Goal: Task Accomplishment & Management: Use online tool/utility

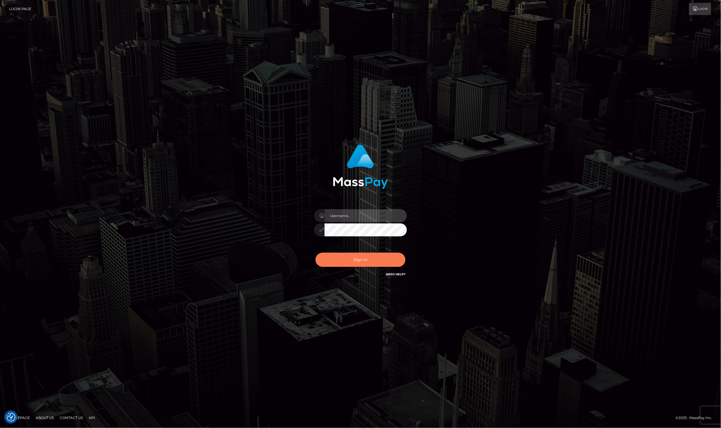
type input "Laila de Asis"
click at [366, 261] on button "Sign in" at bounding box center [360, 260] width 90 height 14
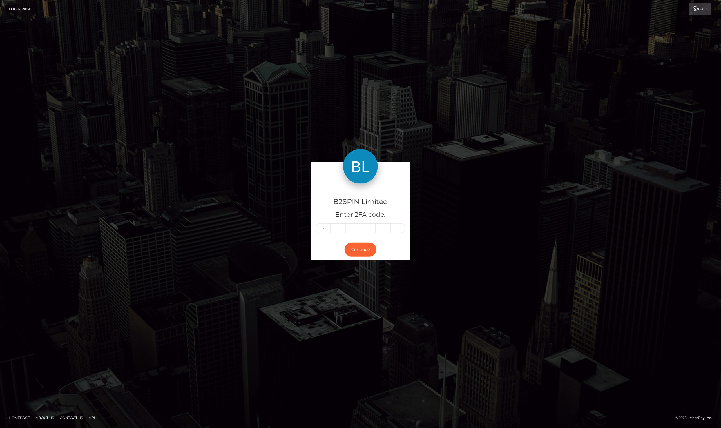
type input "6"
type input "1"
type input "6"
type input "4"
type input "5"
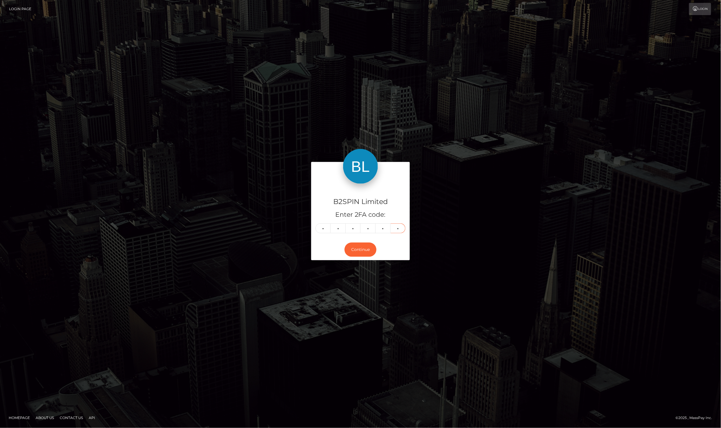
type input "8"
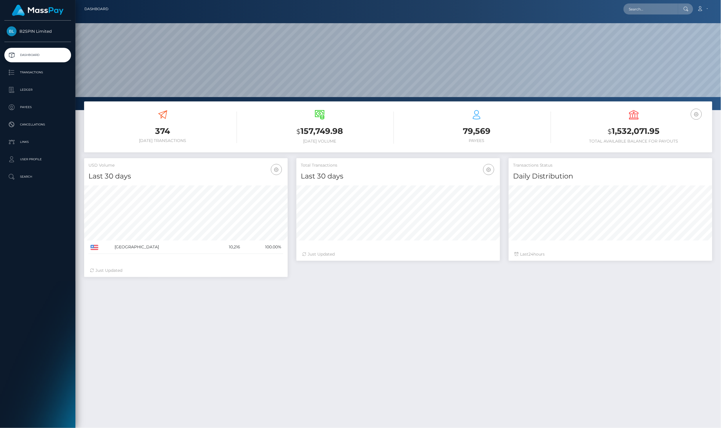
scroll to position [101, 203]
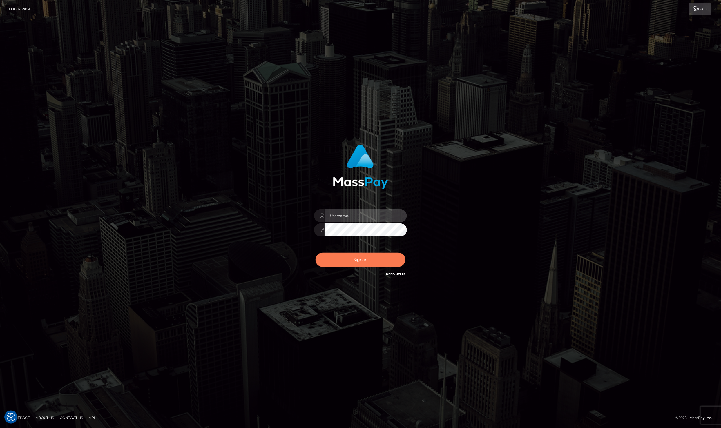
type input "Laila de Asis"
click at [371, 259] on button "Sign in" at bounding box center [360, 260] width 90 height 14
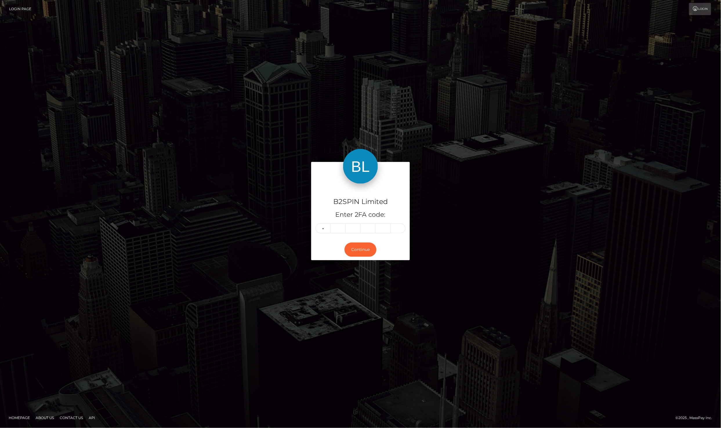
type input "1"
type input "3"
type input "7"
type input "0"
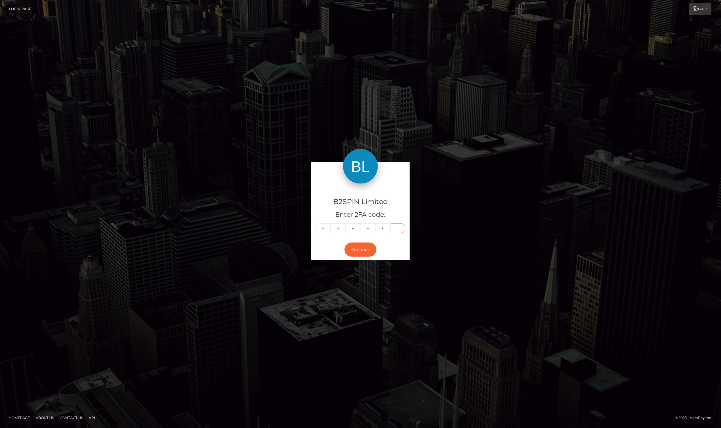
type input "3"
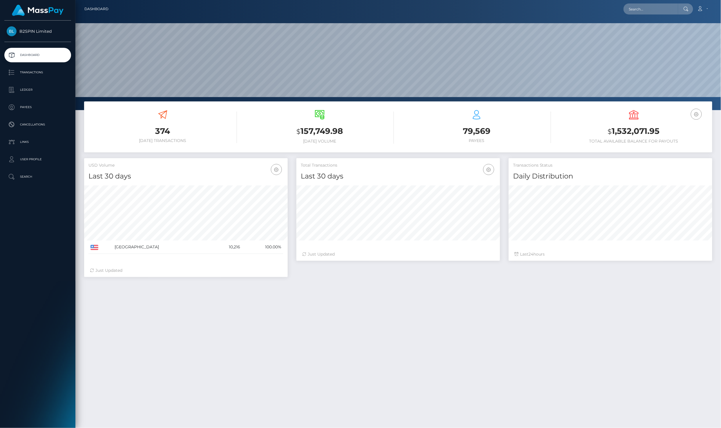
scroll to position [101, 203]
click at [40, 86] on p "Ledger" at bounding box center [38, 90] width 62 height 9
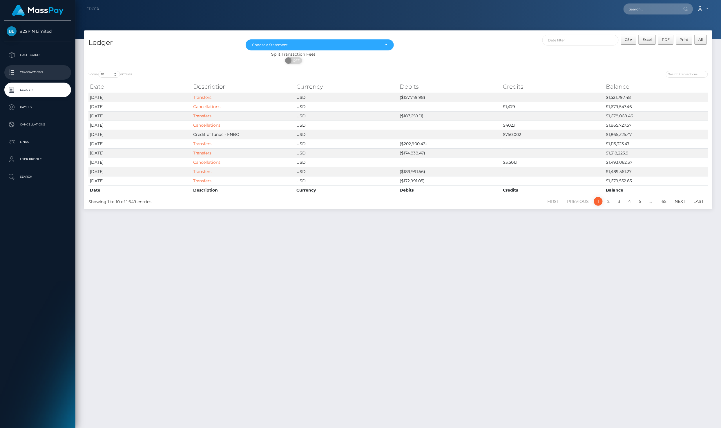
click at [54, 68] on p "Transactions" at bounding box center [38, 72] width 62 height 9
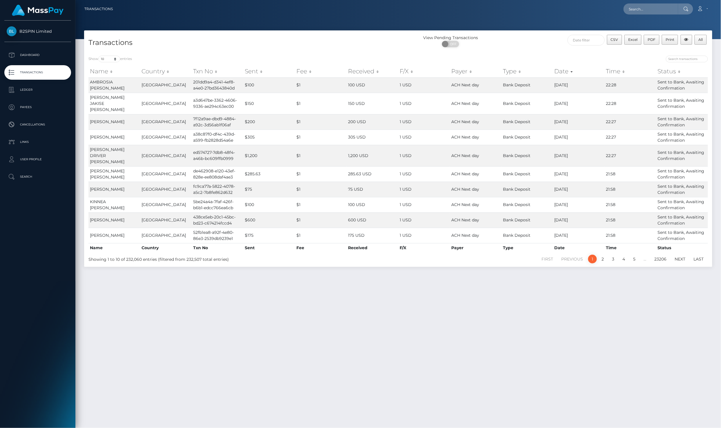
click at [585, 34] on div "Transactions View Pending Transactions ON OFF CSV Excel PDF Print All" at bounding box center [398, 40] width 628 height 21
click at [585, 44] on input "text" at bounding box center [585, 40] width 37 height 11
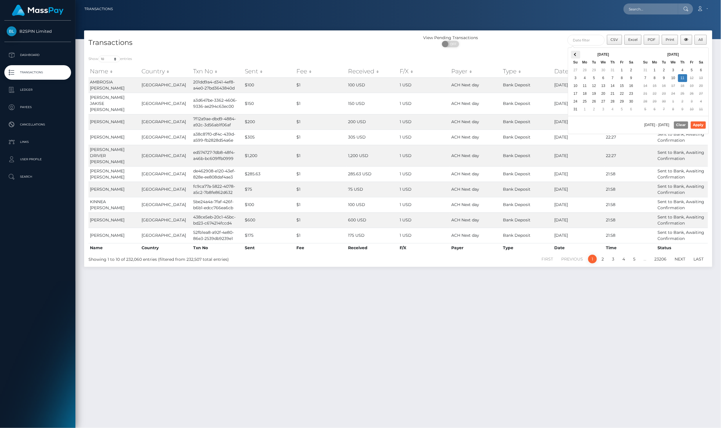
click at [574, 55] on span at bounding box center [575, 54] width 3 height 3
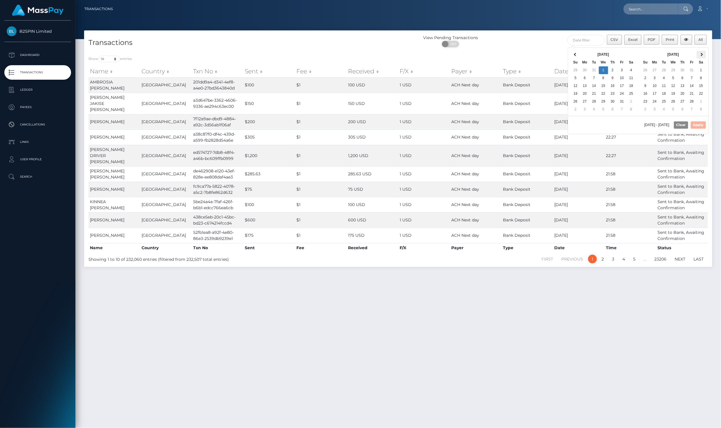
click at [698, 56] on th at bounding box center [700, 55] width 9 height 8
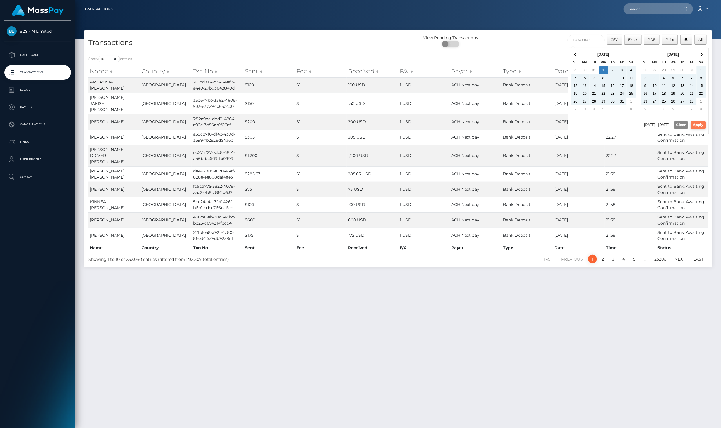
click at [700, 124] on button "Apply" at bounding box center [698, 124] width 15 height 7
type input "[DATE] - [DATE]"
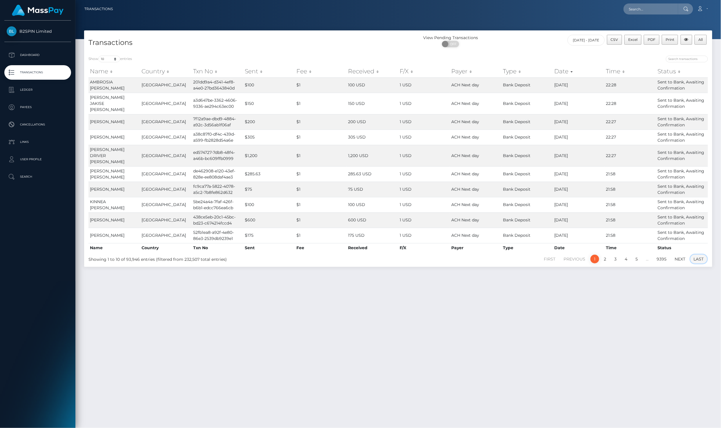
click at [703, 255] on link "Last" at bounding box center [698, 259] width 17 height 9
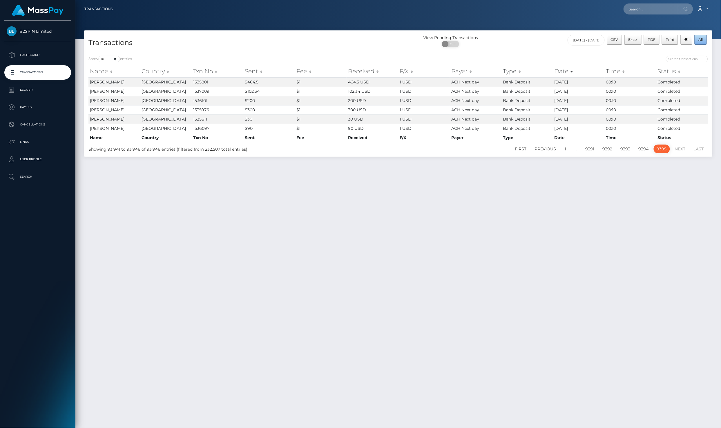
click at [699, 42] on button "All" at bounding box center [700, 40] width 12 height 10
